Goal: Task Accomplishment & Management: Manage account settings

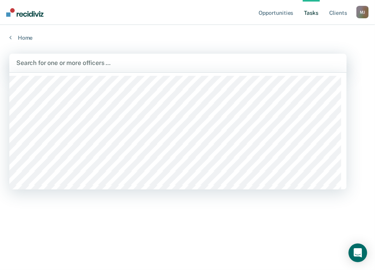
click at [18, 60] on div at bounding box center [178, 62] width 324 height 9
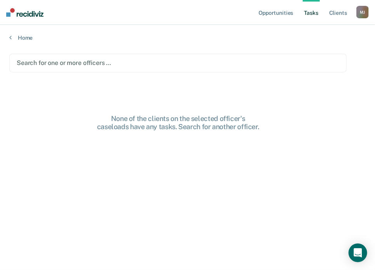
click at [20, 61] on div at bounding box center [178, 62] width 323 height 9
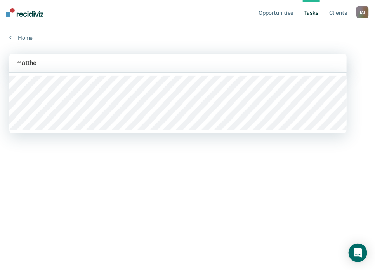
type input "[PERSON_NAME]"
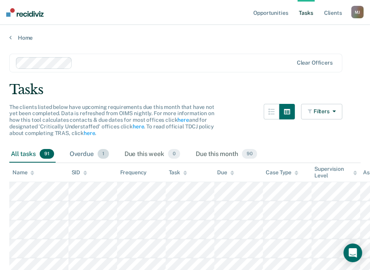
click at [83, 153] on div "Overdue 1" at bounding box center [89, 154] width 42 height 17
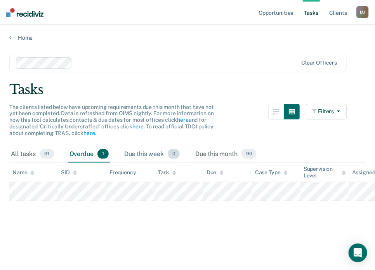
click at [134, 151] on div "Due this week 0" at bounding box center [152, 154] width 59 height 17
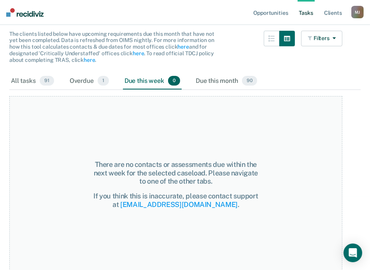
scroll to position [75, 0]
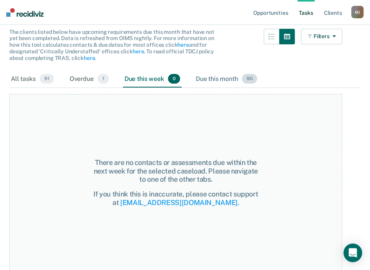
click at [222, 78] on div "Due this month 90" at bounding box center [226, 79] width 65 height 17
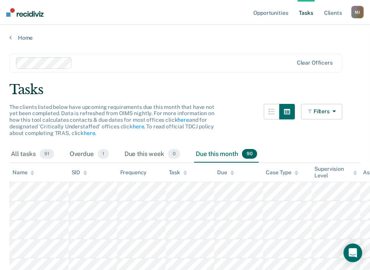
scroll to position [0, 0]
click at [341, 108] on button "Filters" at bounding box center [321, 112] width 41 height 16
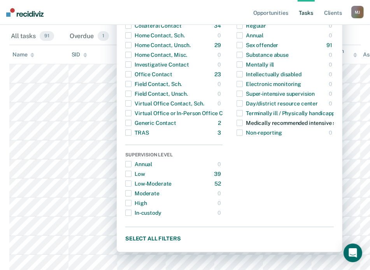
scroll to position [117, 0]
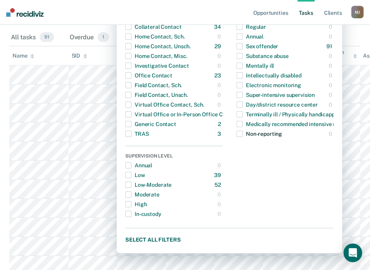
click at [243, 135] on span "button" at bounding box center [239, 134] width 6 height 6
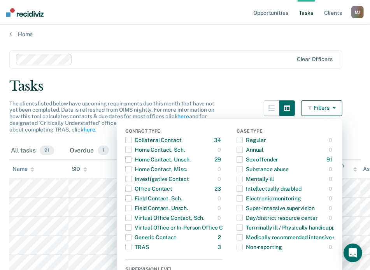
scroll to position [0, 0]
